Goal: Task Accomplishment & Management: Use online tool/utility

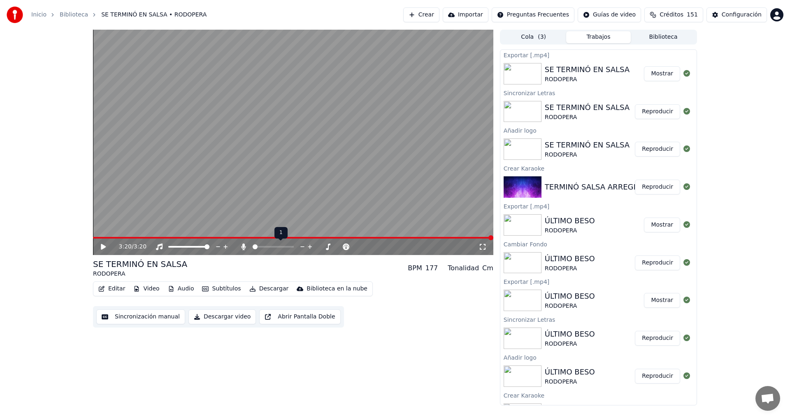
click at [253, 246] on span at bounding box center [253, 247] width 0 height 2
click at [113, 289] on button "Editar" at bounding box center [111, 289] width 33 height 12
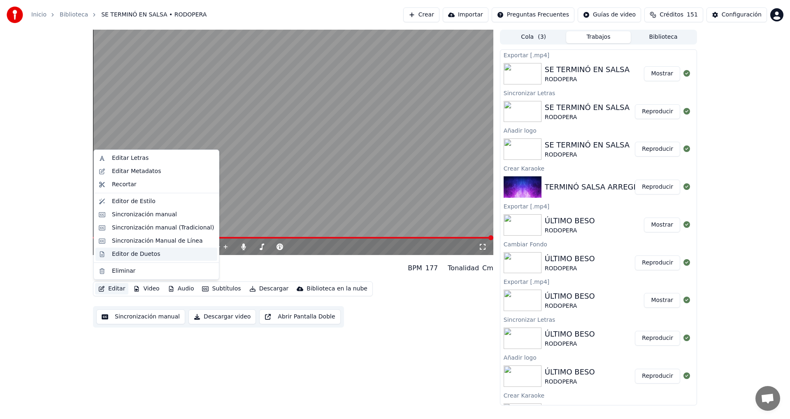
click at [122, 256] on div "Editor de Duetos" at bounding box center [136, 254] width 48 height 8
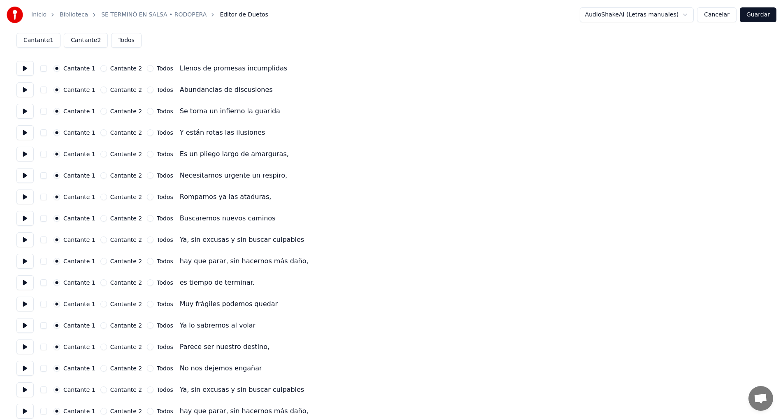
scroll to position [82, 0]
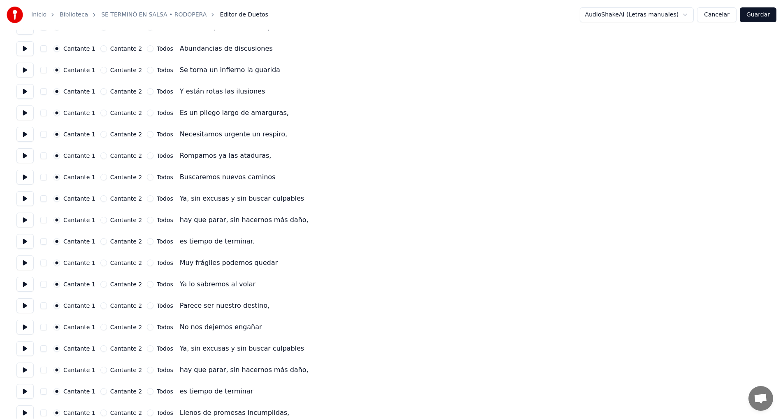
click at [44, 200] on button "button" at bounding box center [43, 198] width 7 height 7
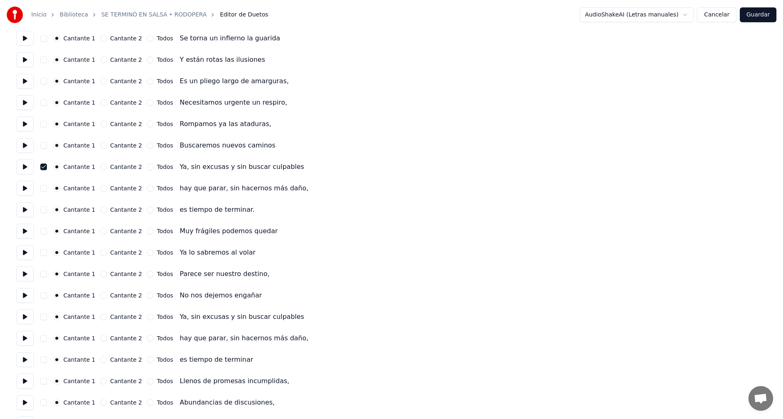
scroll to position [123, 0]
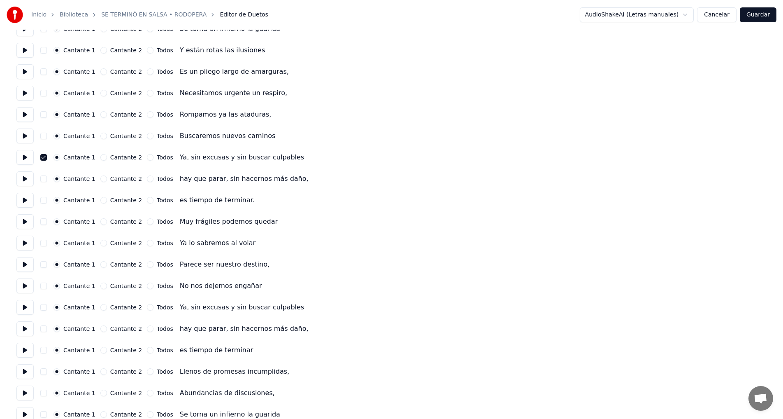
click at [42, 179] on button "button" at bounding box center [43, 178] width 7 height 7
click at [44, 200] on button "button" at bounding box center [43, 200] width 7 height 7
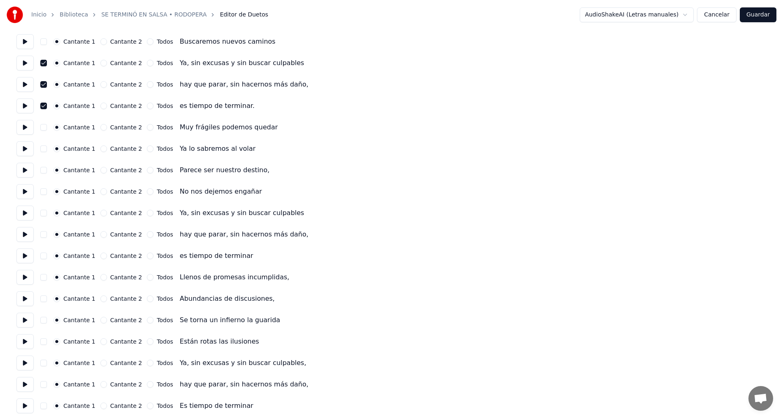
scroll to position [220, 0]
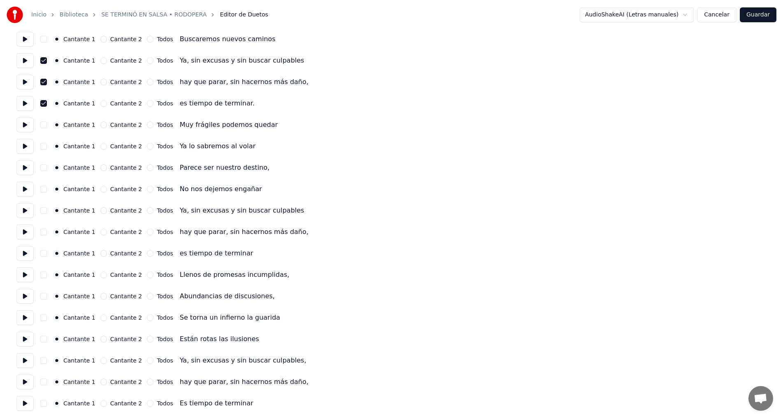
click at [43, 211] on button "button" at bounding box center [43, 210] width 7 height 7
click at [43, 231] on button "button" at bounding box center [43, 231] width 7 height 7
click at [44, 251] on button "button" at bounding box center [43, 253] width 7 height 7
click at [42, 359] on button "button" at bounding box center [43, 360] width 7 height 7
click at [44, 380] on button "button" at bounding box center [43, 381] width 7 height 7
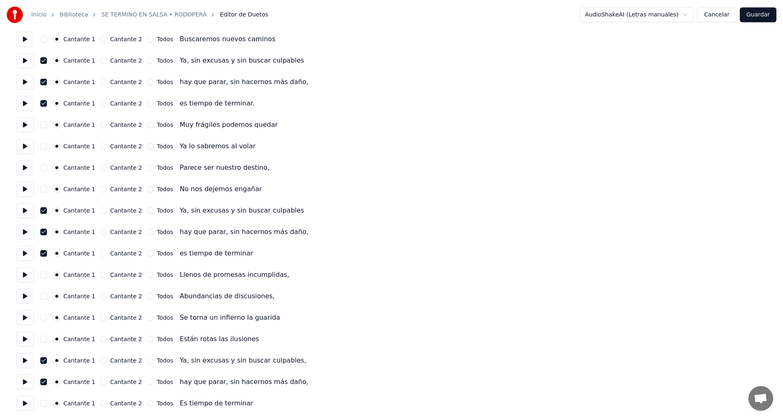
click at [42, 403] on button "button" at bounding box center [43, 403] width 7 height 7
click at [758, 16] on button "Guardar" at bounding box center [758, 14] width 37 height 15
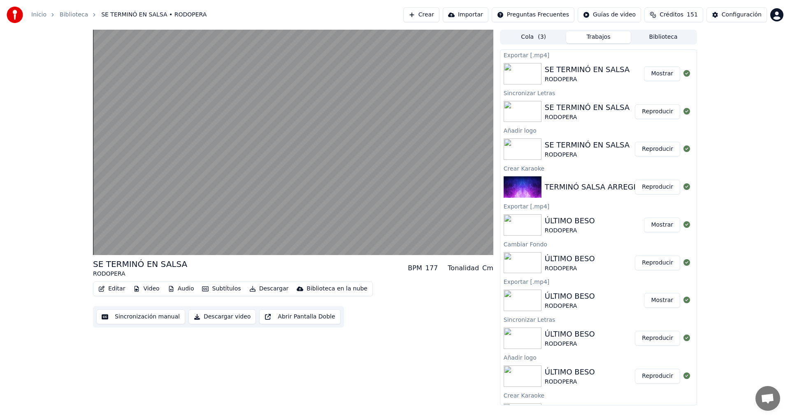
click at [211, 318] on button "Descargar video" at bounding box center [221, 316] width 67 height 15
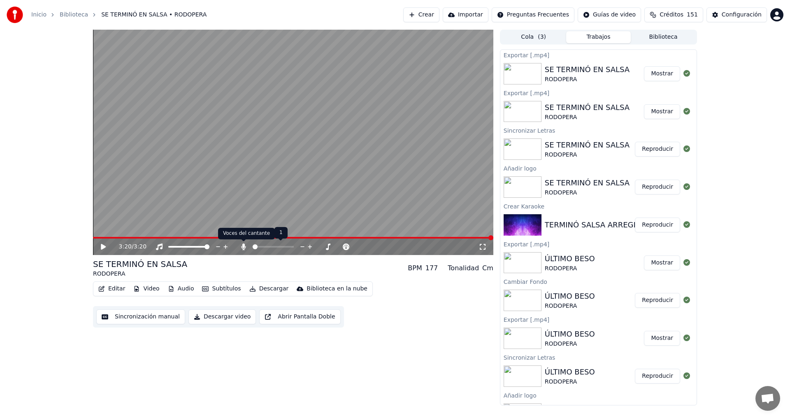
click at [243, 249] on icon at bounding box center [243, 246] width 5 height 7
click at [104, 245] on icon at bounding box center [103, 247] width 5 height 6
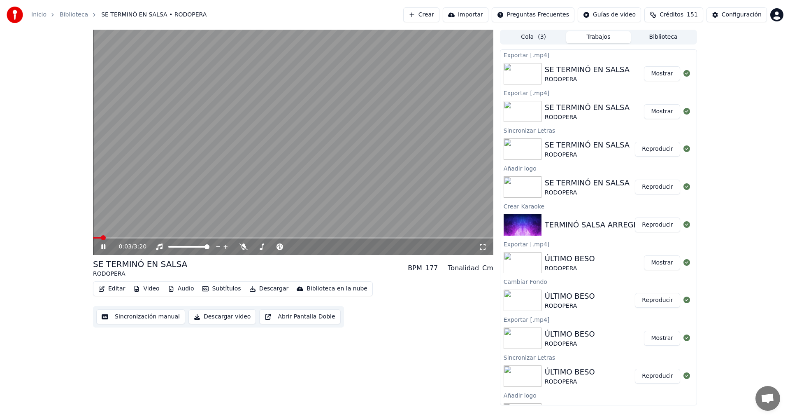
click at [117, 236] on video at bounding box center [293, 142] width 400 height 225
click at [126, 237] on span at bounding box center [293, 238] width 400 height 2
click at [143, 237] on span at bounding box center [293, 238] width 400 height 2
click at [103, 246] on icon at bounding box center [103, 247] width 5 height 6
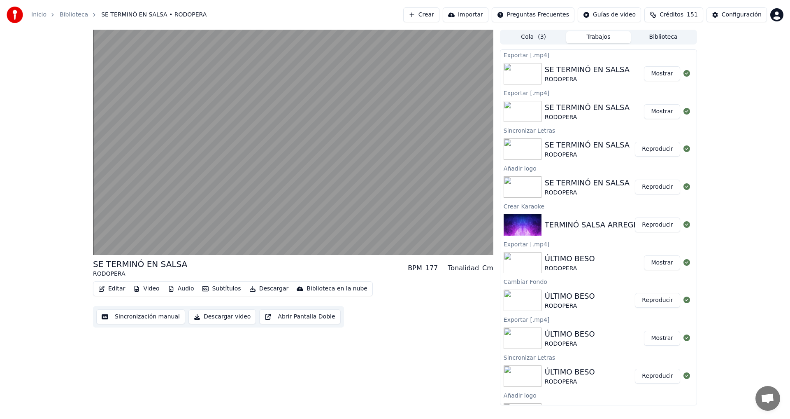
click at [210, 318] on button "Descargar video" at bounding box center [221, 316] width 67 height 15
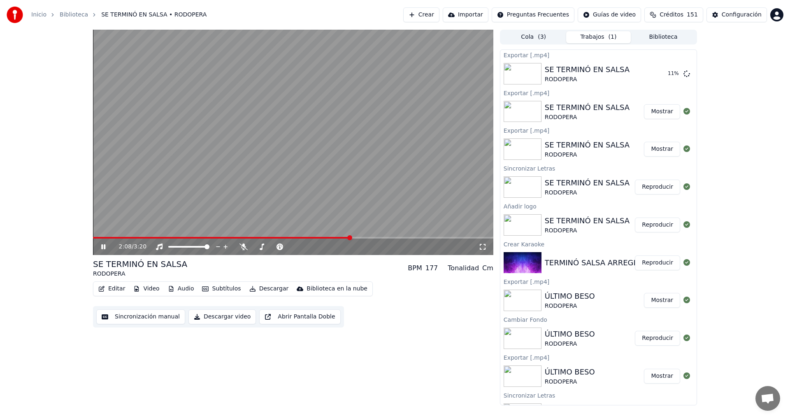
click at [105, 246] on icon at bounding box center [103, 246] width 4 height 5
click at [657, 76] on button "Mostrar" at bounding box center [662, 73] width 36 height 15
